Goal: Information Seeking & Learning: Learn about a topic

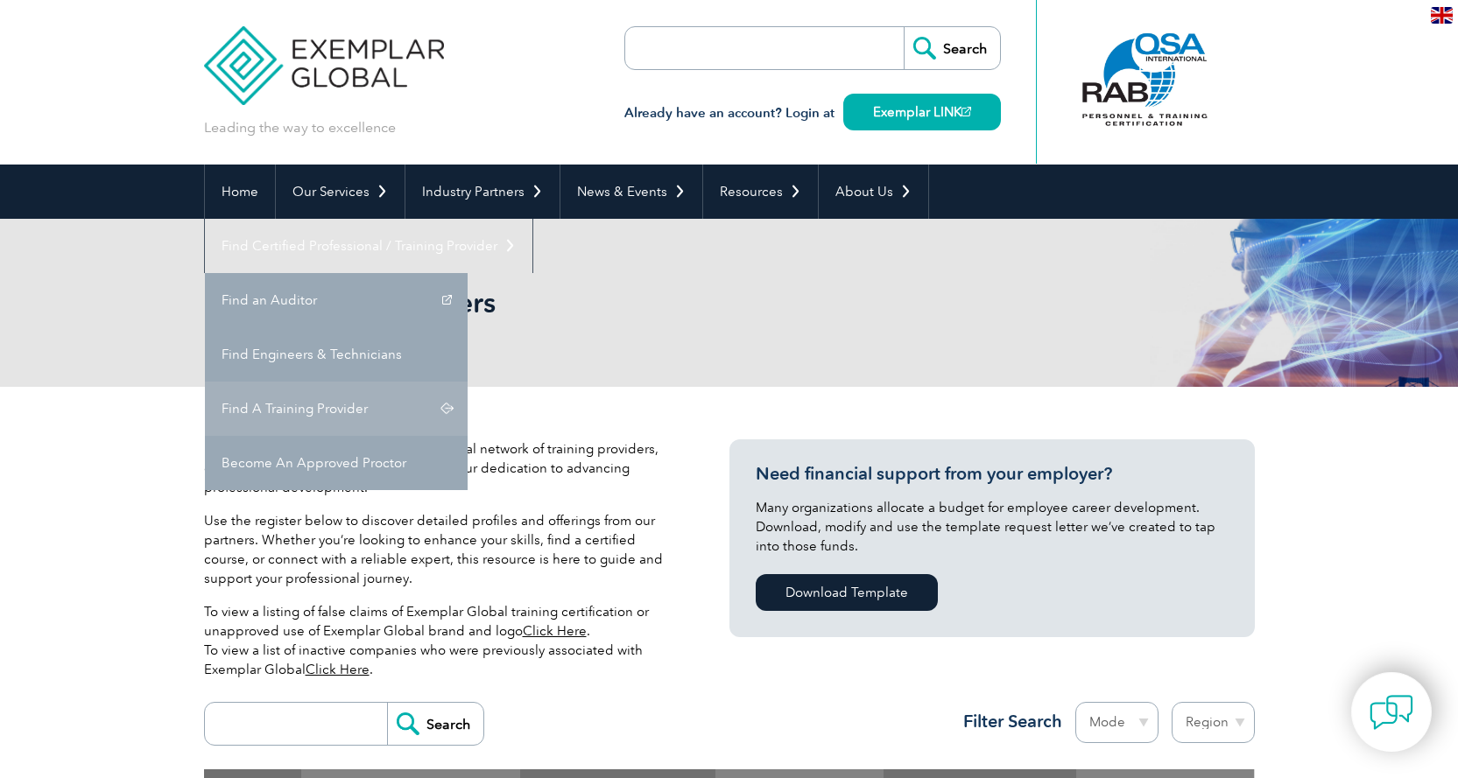
click at [467, 382] on link "Find A Training Provider" at bounding box center [336, 409] width 263 height 54
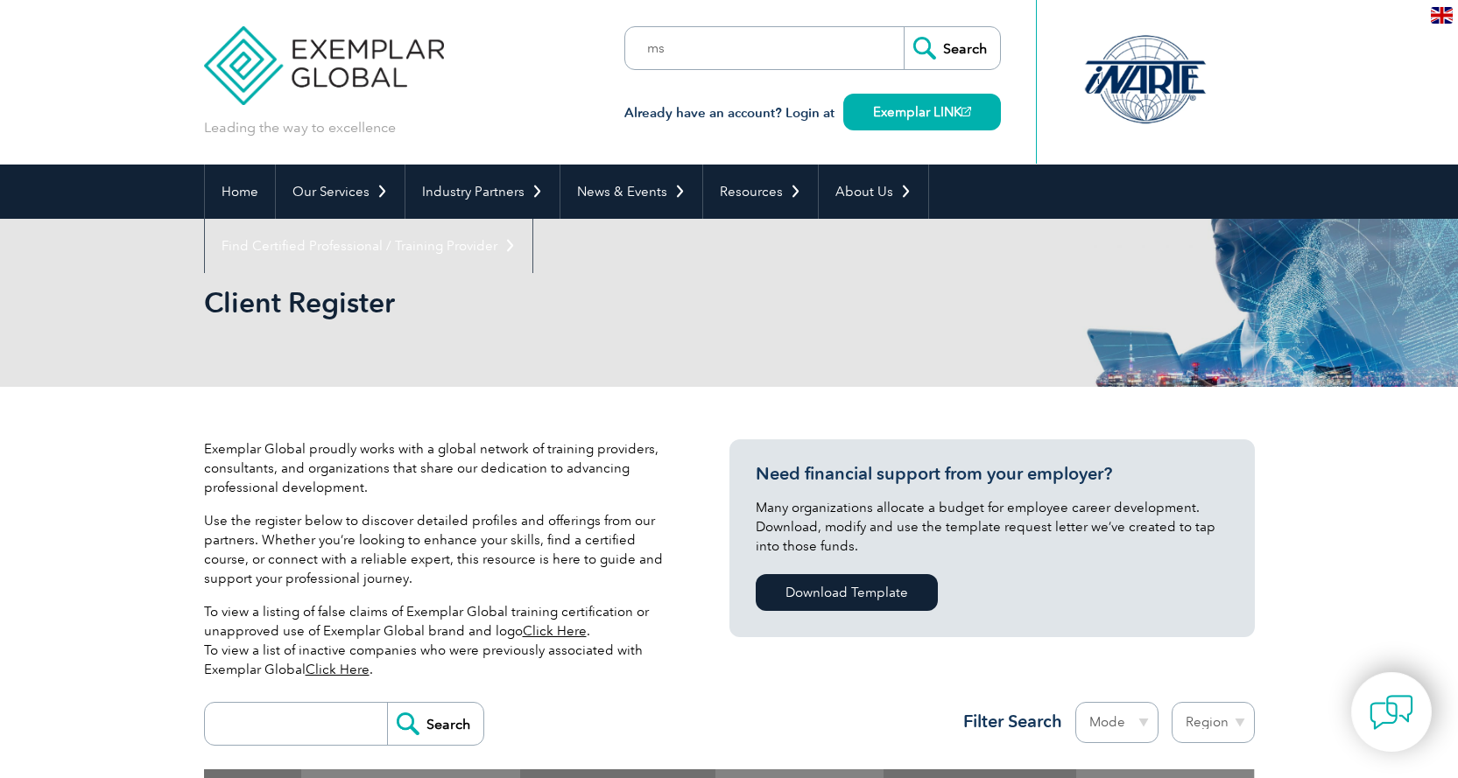
type input "ms"
click at [965, 42] on input "Search" at bounding box center [951, 48] width 96 height 42
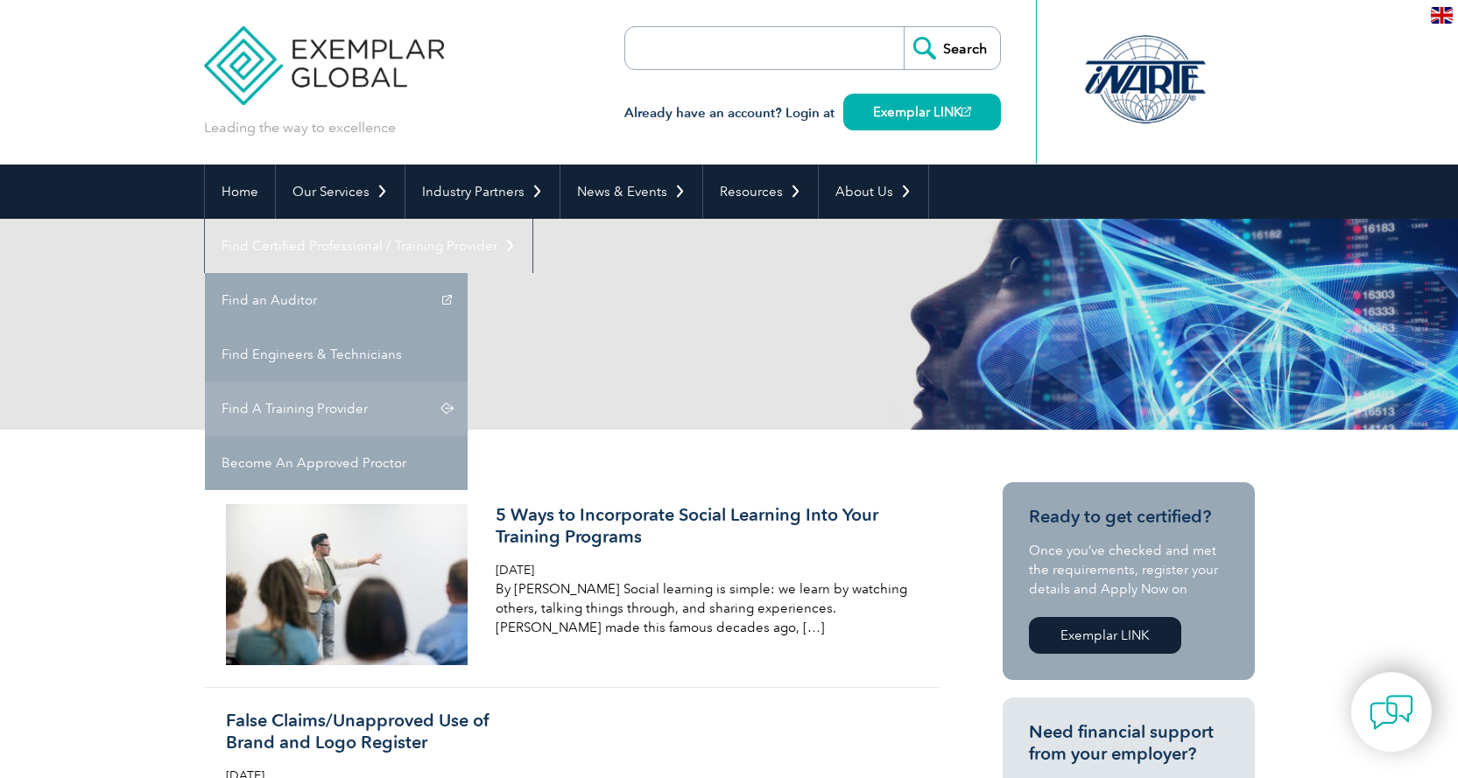
click at [467, 382] on link "Find A Training Provider" at bounding box center [336, 409] width 263 height 54
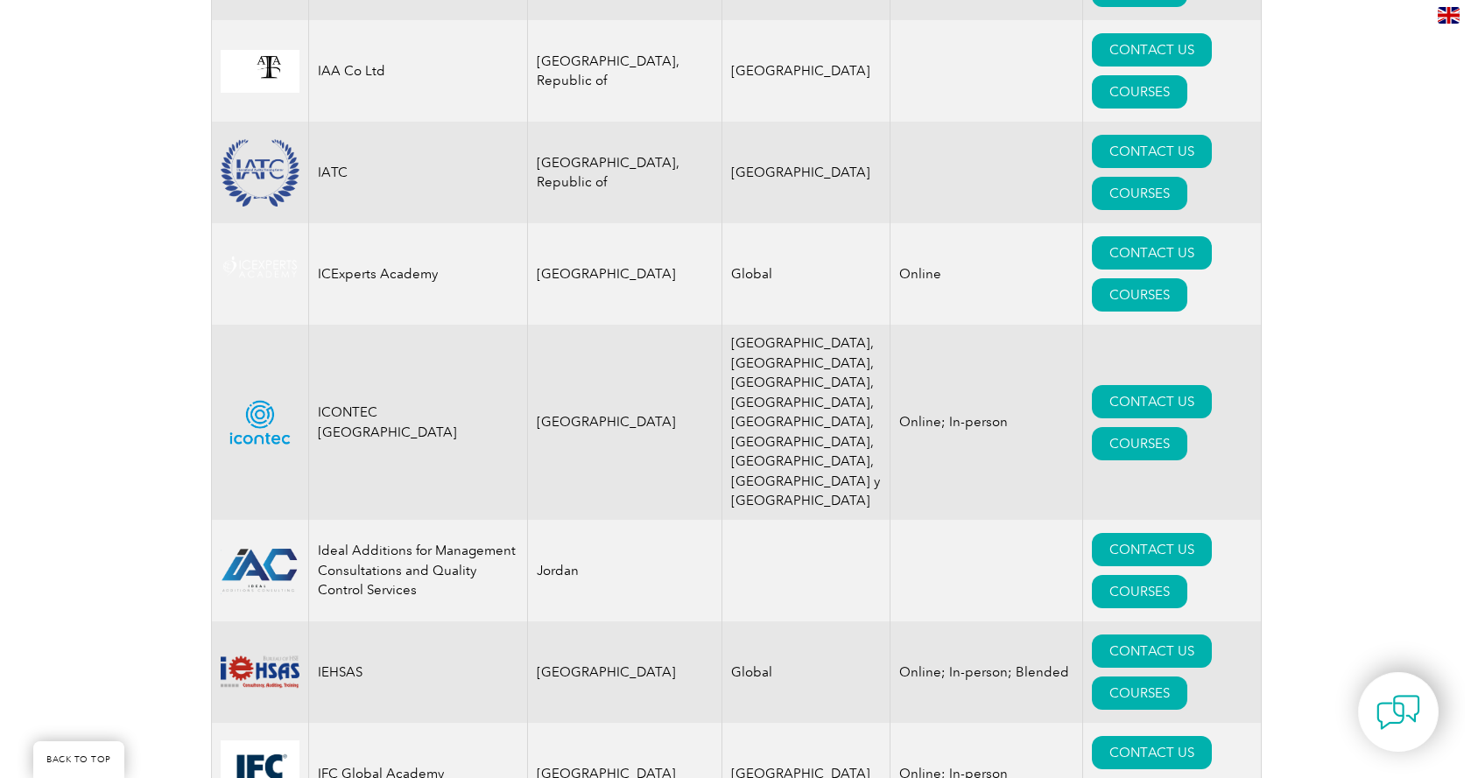
scroll to position [11785, 0]
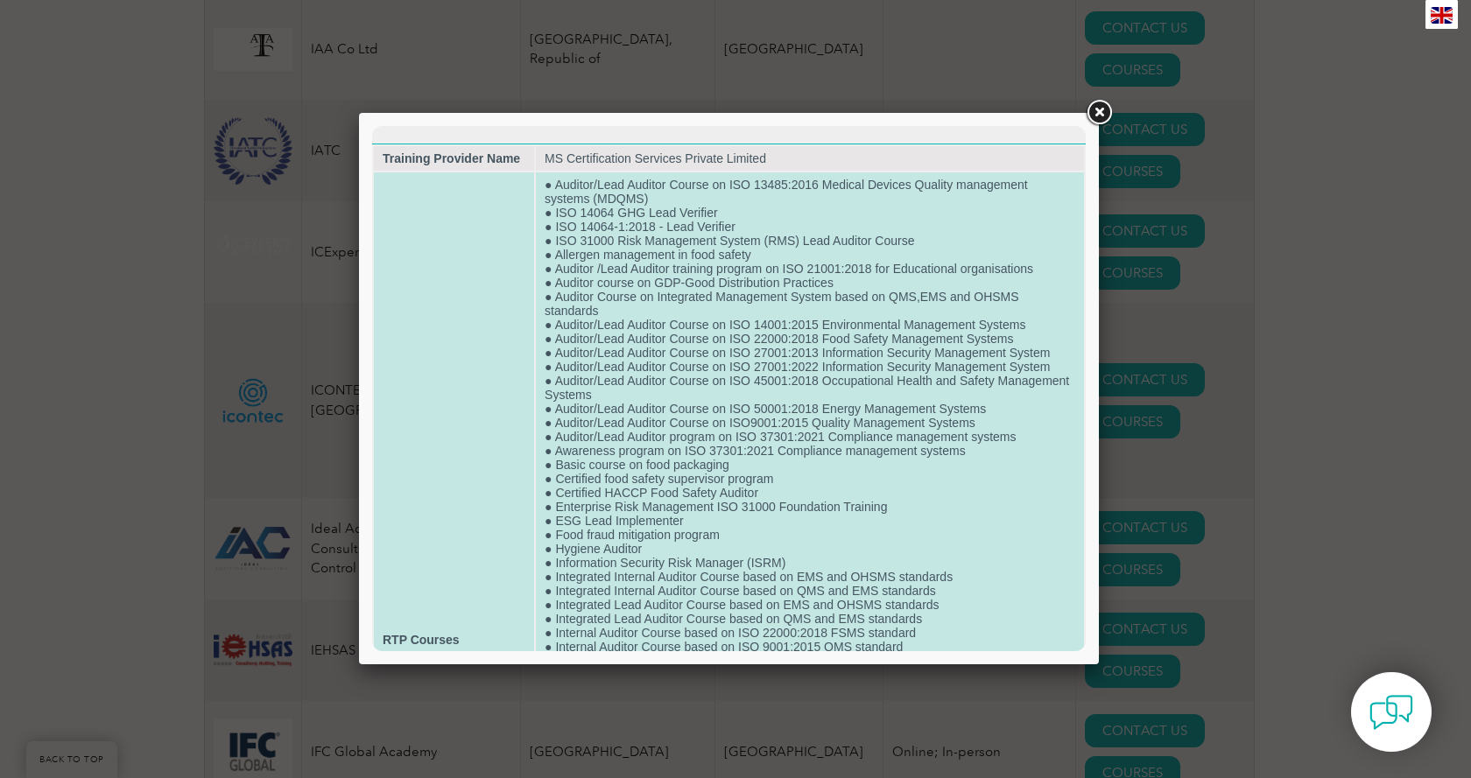
scroll to position [11795, 0]
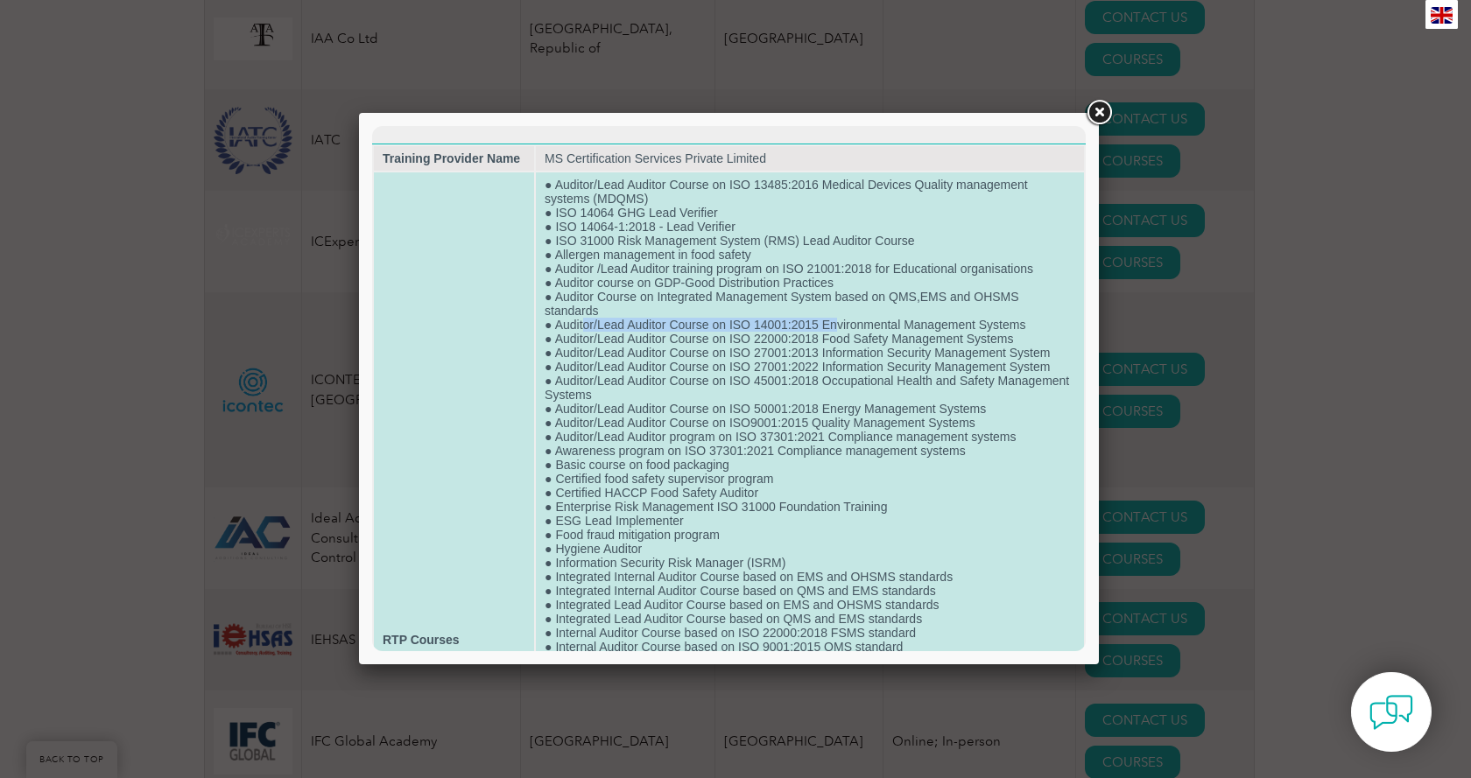
drag, startPoint x: 582, startPoint y: 323, endPoint x: 834, endPoint y: 325, distance: 252.1
click at [834, 325] on td "● Auditor/Lead Auditor Course on ISO 13485:2016 Medical Devices Quality managem…" at bounding box center [810, 639] width 548 height 935
drag, startPoint x: 673, startPoint y: 335, endPoint x: 854, endPoint y: 348, distance: 180.8
click at [854, 348] on td "● Auditor/Lead Auditor Course on ISO 13485:2016 Medical Devices Quality managem…" at bounding box center [810, 639] width 548 height 935
click at [713, 364] on td "● Auditor/Lead Auditor Course on ISO 13485:2016 Medical Devices Quality managem…" at bounding box center [810, 639] width 548 height 935
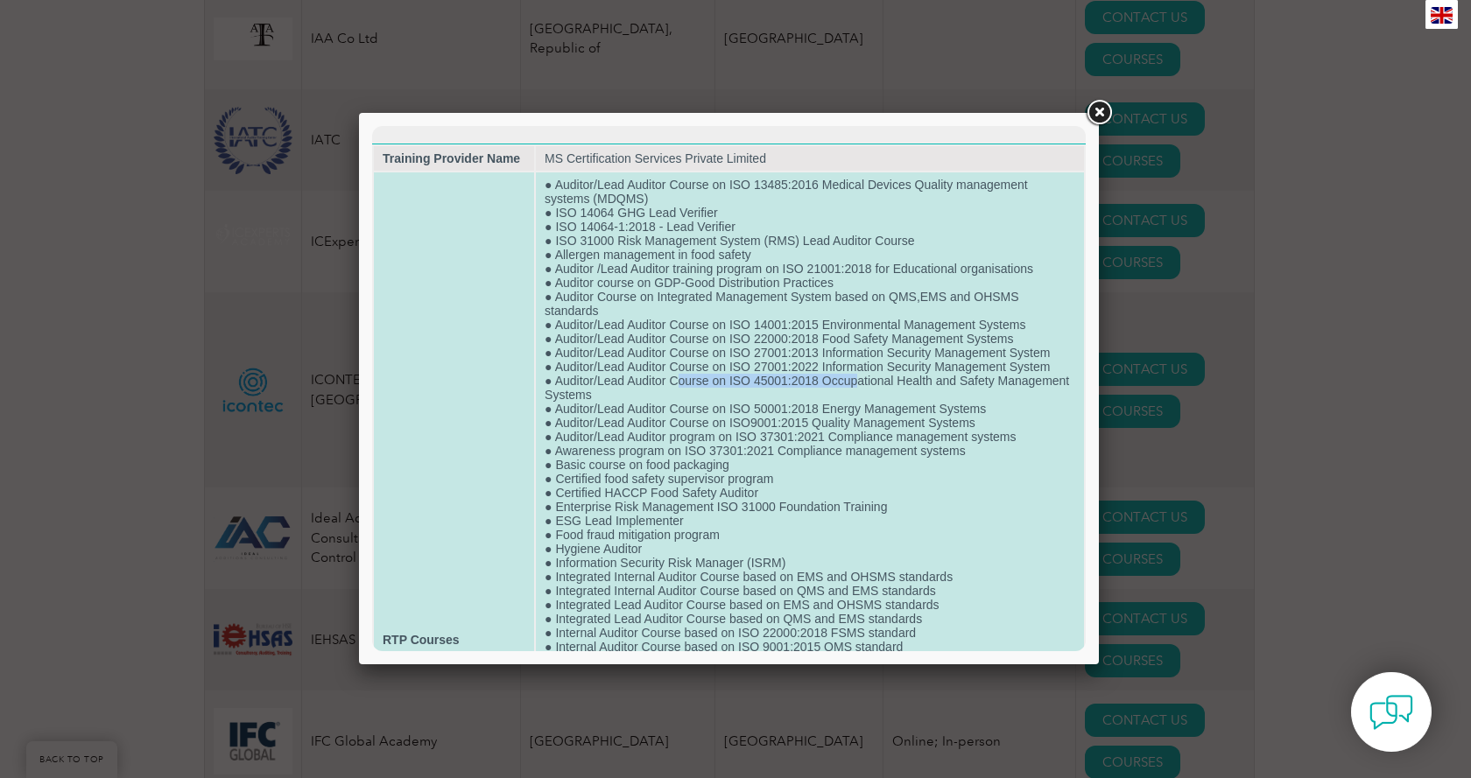
drag, startPoint x: 678, startPoint y: 374, endPoint x: 857, endPoint y: 380, distance: 178.7
click at [857, 380] on td "● Auditor/Lead Auditor Course on ISO 13485:2016 Medical Devices Quality managem…" at bounding box center [810, 639] width 548 height 935
click at [580, 377] on td "● Auditor/Lead Auditor Course on ISO 13485:2016 Medical Devices Quality managem…" at bounding box center [810, 639] width 548 height 935
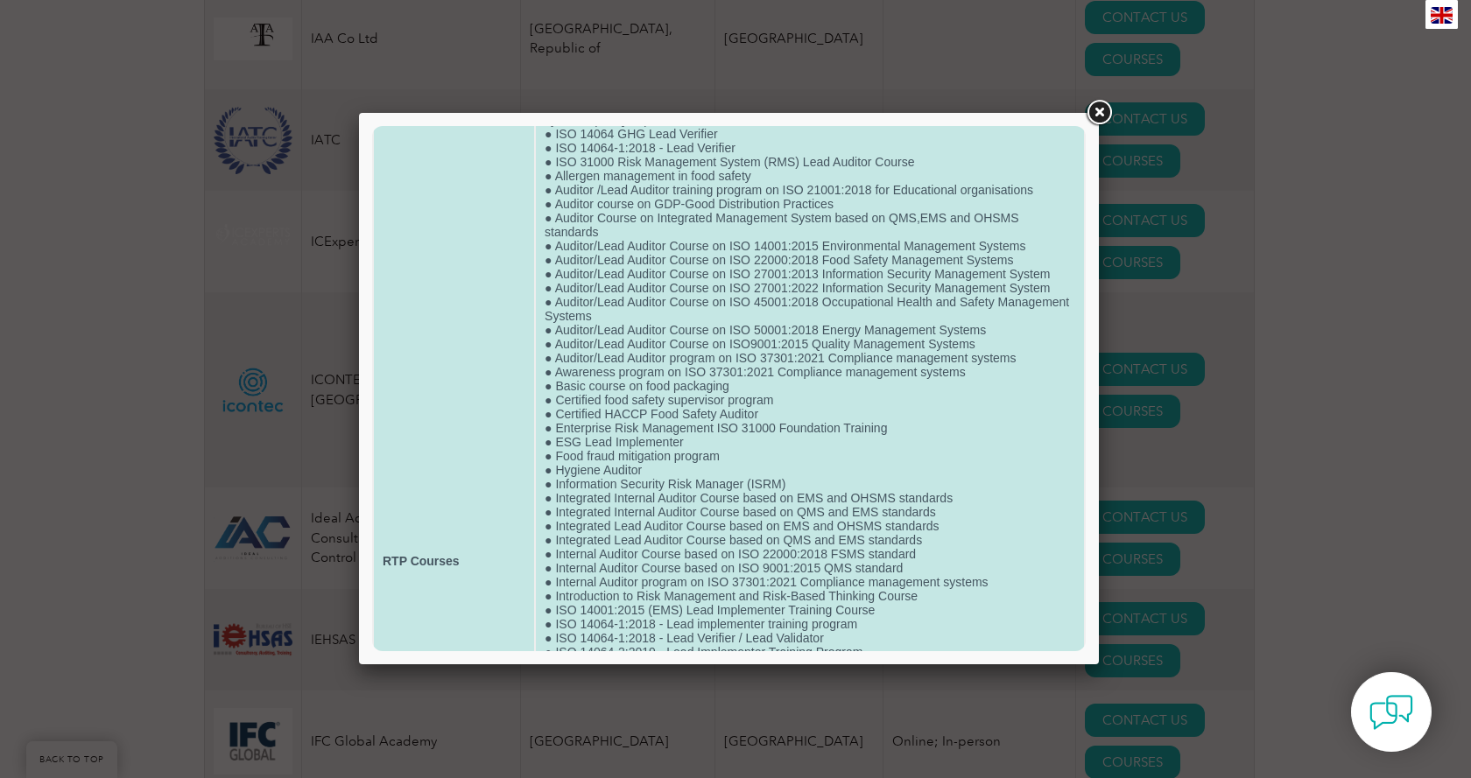
scroll to position [0, 0]
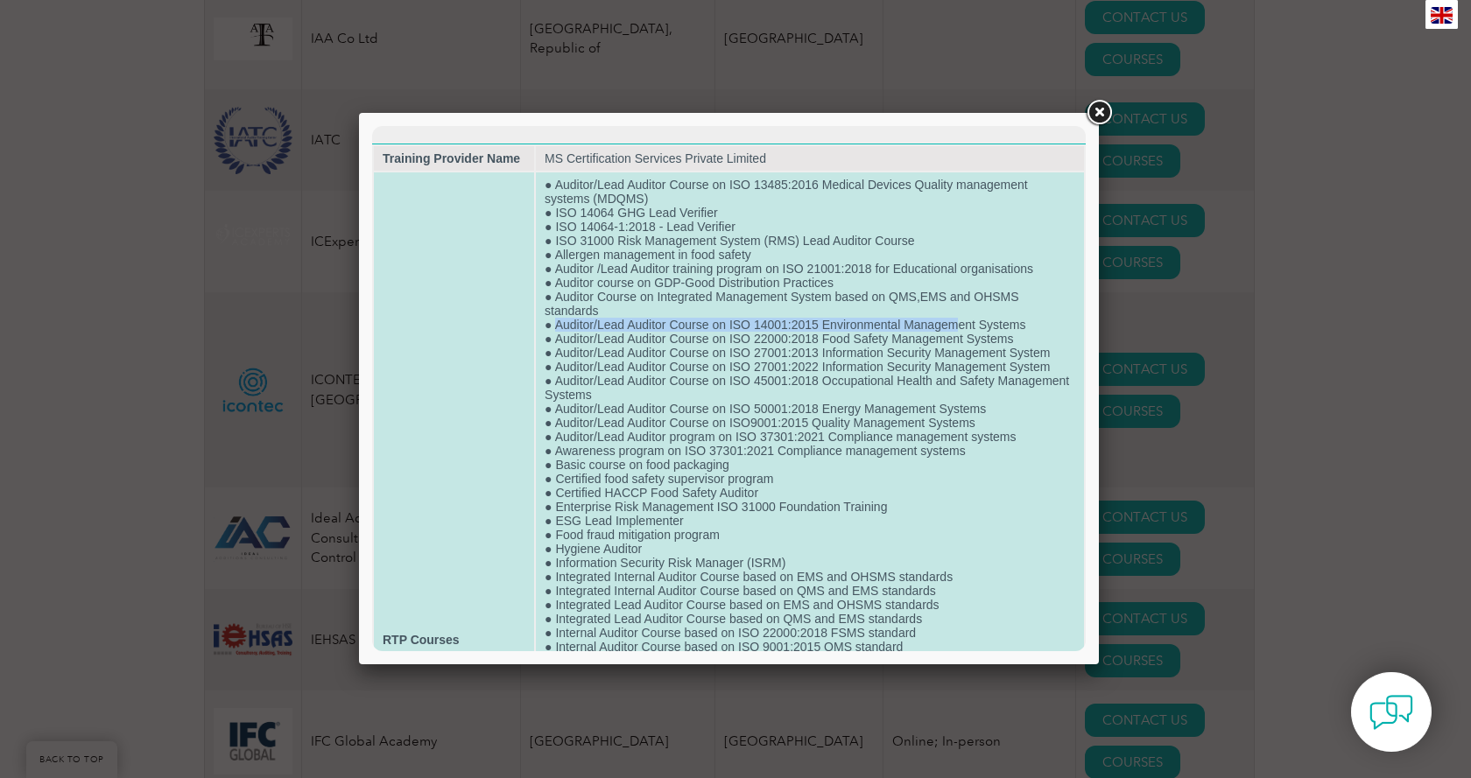
drag, startPoint x: 552, startPoint y: 329, endPoint x: 952, endPoint y: 320, distance: 399.3
click at [952, 320] on td "● Auditor/Lead Auditor Course on ISO 13485:2016 Medical Devices Quality managem…" at bounding box center [810, 639] width 548 height 935
drag, startPoint x: 575, startPoint y: 388, endPoint x: 564, endPoint y: 376, distance: 16.7
click at [564, 376] on td "● Auditor/Lead Auditor Course on ISO 13485:2016 Medical Devices Quality managem…" at bounding box center [810, 639] width 548 height 935
click at [656, 326] on td "● Auditor/Lead Auditor Course on ISO 13485:2016 Medical Devices Quality managem…" at bounding box center [810, 639] width 548 height 935
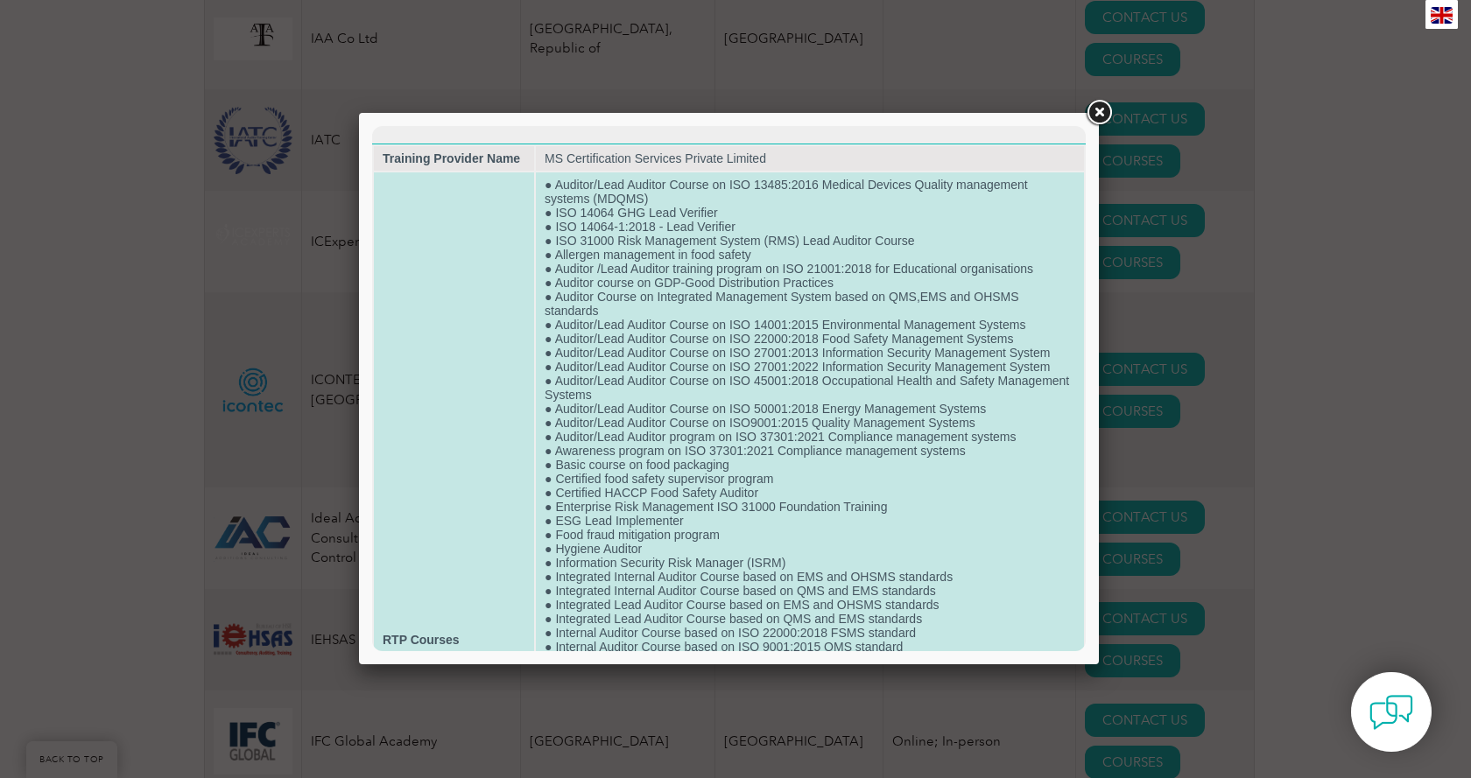
click at [698, 349] on td "● Auditor/Lead Auditor Course on ISO 13485:2016 Medical Devices Quality managem…" at bounding box center [810, 639] width 548 height 935
click at [710, 420] on td "● Auditor/Lead Auditor Course on ISO 13485:2016 Medical Devices Quality managem…" at bounding box center [810, 639] width 548 height 935
drag, startPoint x: 554, startPoint y: 423, endPoint x: 977, endPoint y: 424, distance: 422.8
click at [977, 424] on td "● Auditor/Lead Auditor Course on ISO 13485:2016 Medical Devices Quality managem…" at bounding box center [810, 639] width 548 height 935
click at [610, 422] on td "● Auditor/Lead Auditor Course on ISO 13485:2016 Medical Devices Quality managem…" at bounding box center [810, 639] width 548 height 935
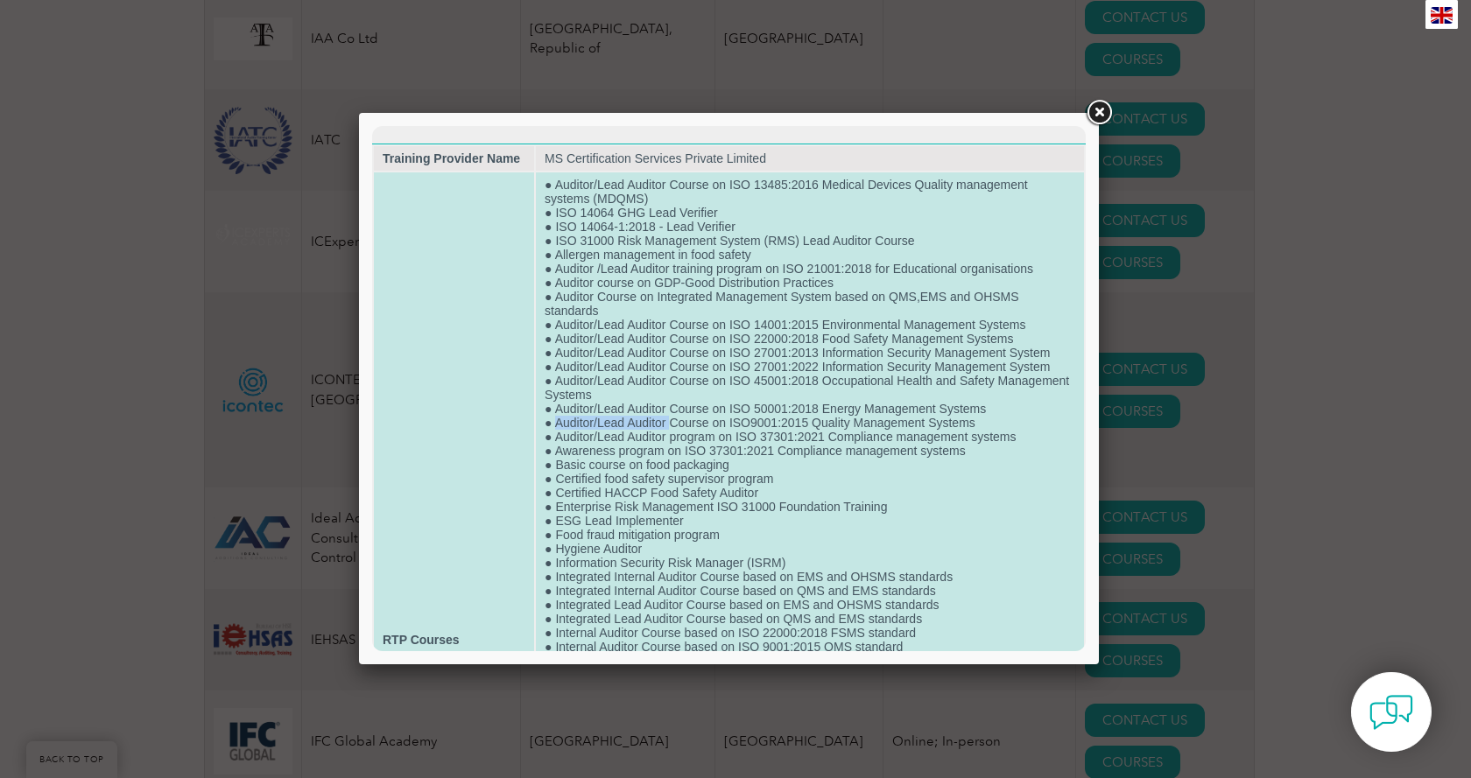
drag, startPoint x: 554, startPoint y: 422, endPoint x: 668, endPoint y: 427, distance: 113.9
click at [668, 427] on td "● Auditor/Lead Auditor Course on ISO 13485:2016 Medical Devices Quality managem…" at bounding box center [810, 639] width 548 height 935
copy td "Auditor/Lead Auditor"
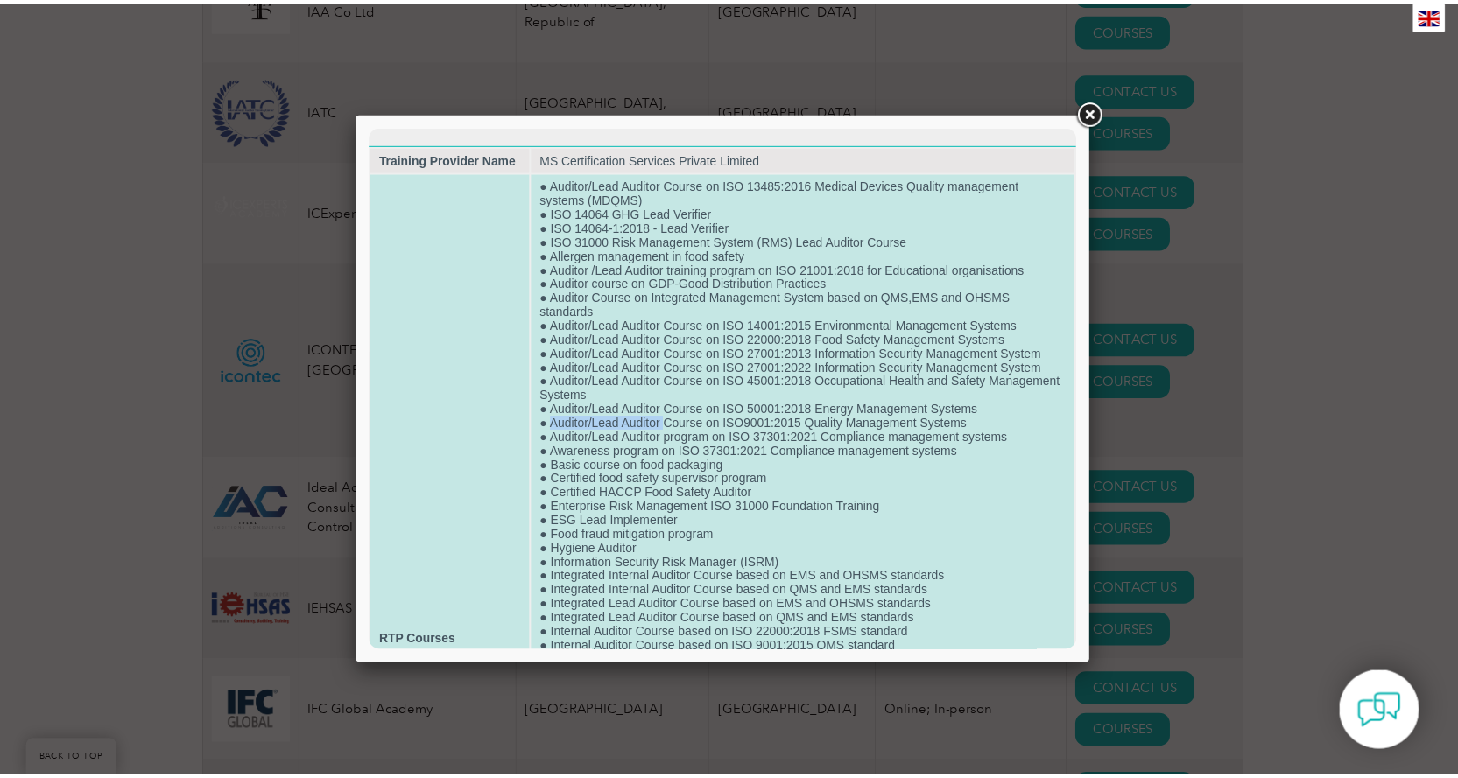
scroll to position [11836, 0]
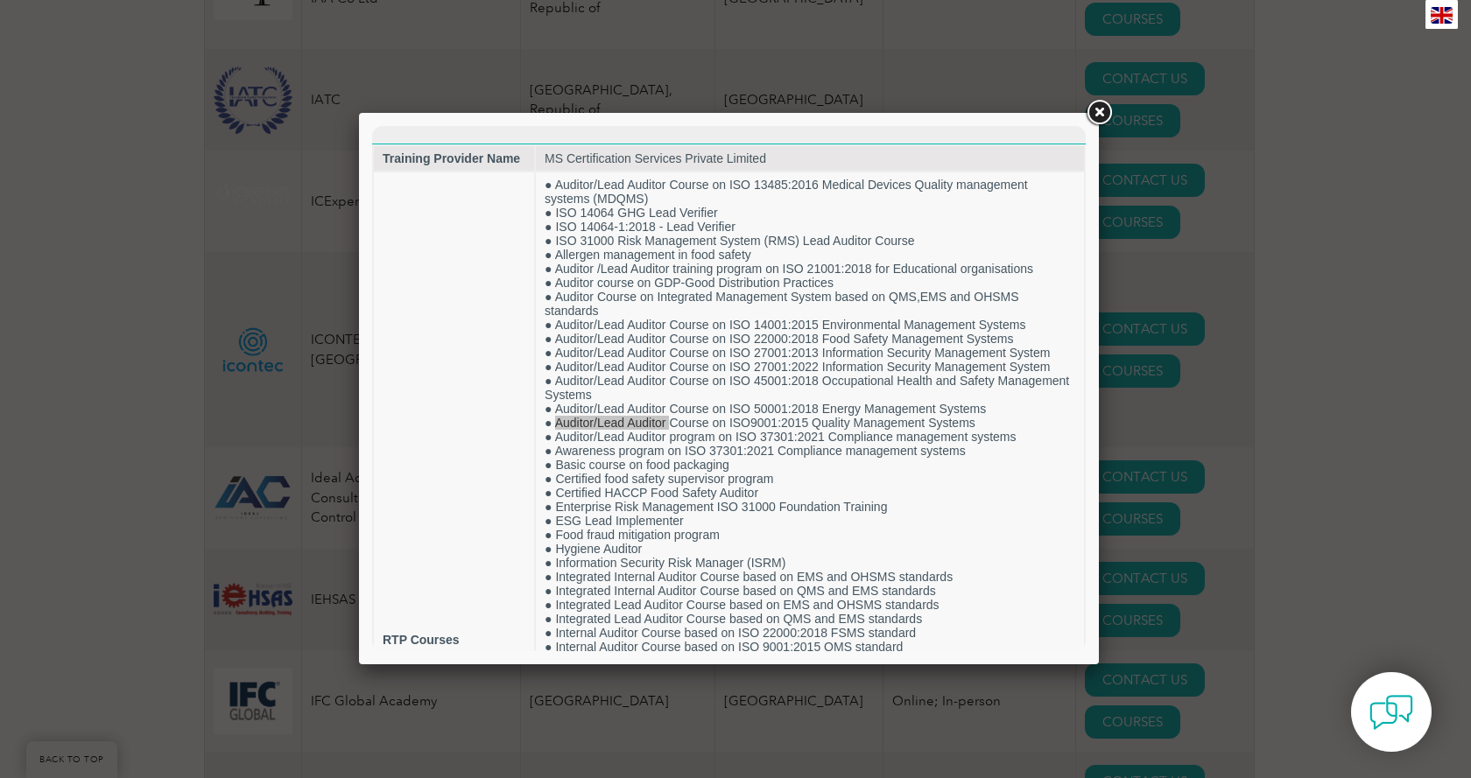
click at [1103, 116] on link at bounding box center [1099, 113] width 32 height 32
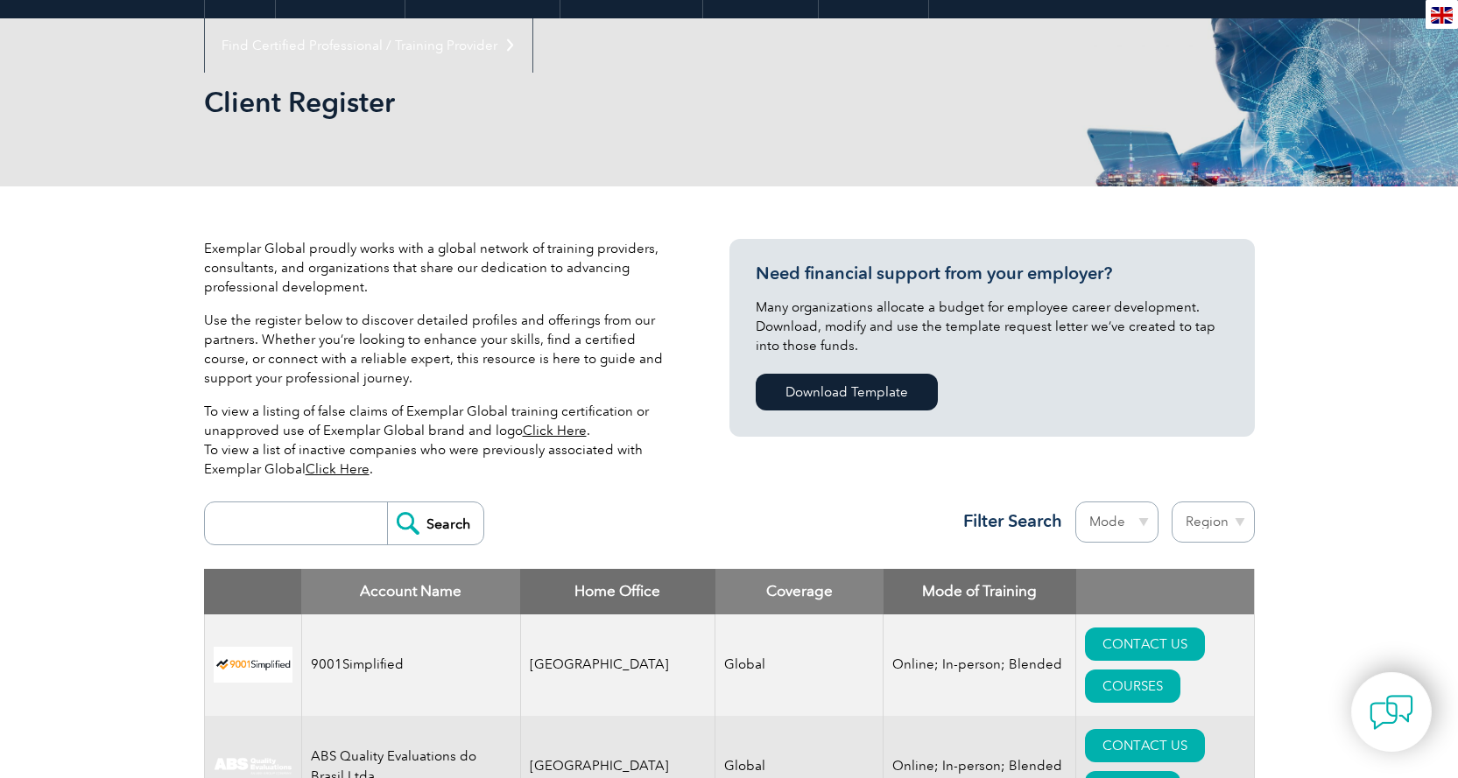
scroll to position [0, 0]
